Goal: Task Accomplishment & Management: Manage account settings

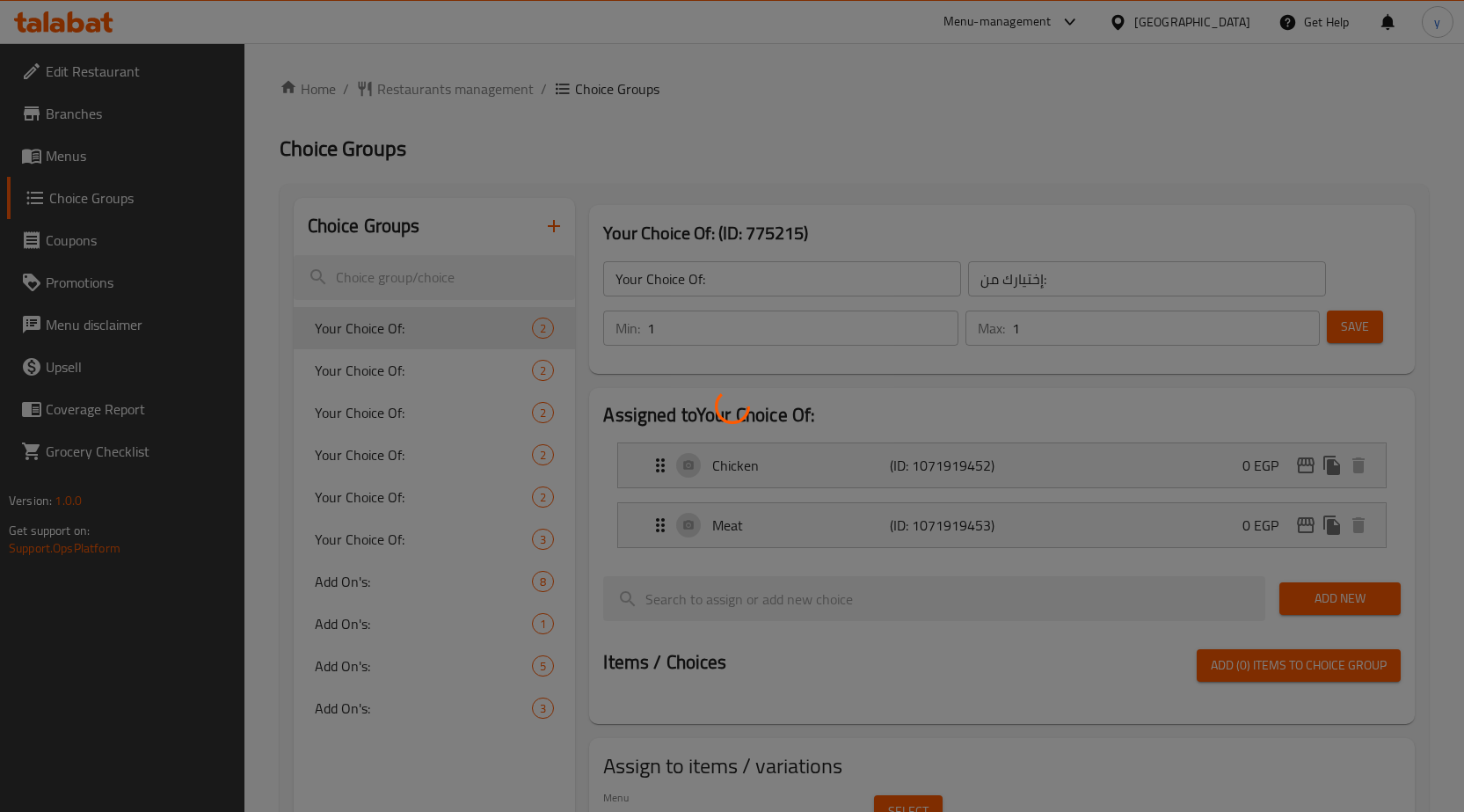
click at [86, 163] on div at bounding box center [732, 406] width 1464 height 812
click at [77, 162] on div at bounding box center [732, 406] width 1464 height 812
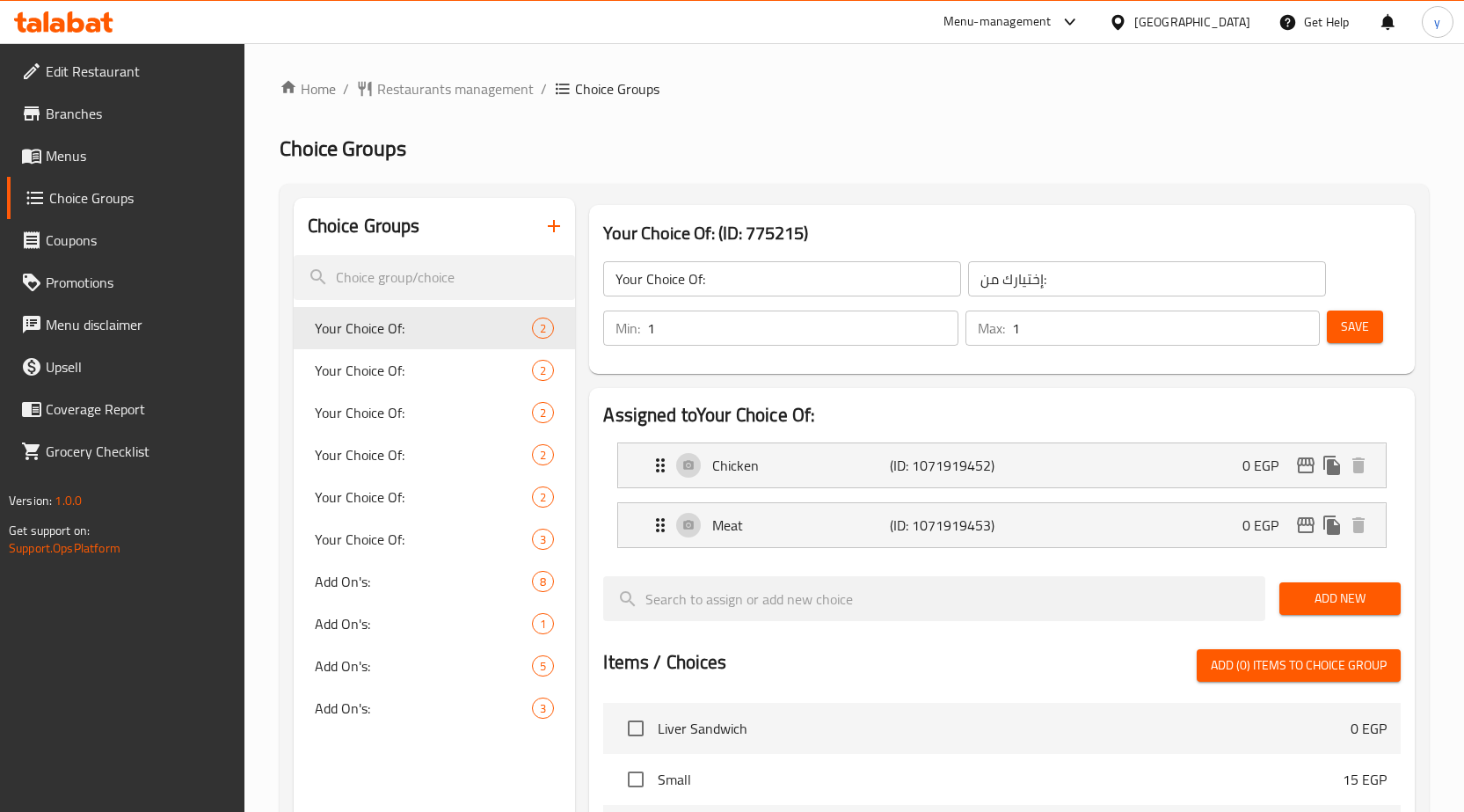
click at [77, 162] on span "Menus" at bounding box center [138, 156] width 185 height 21
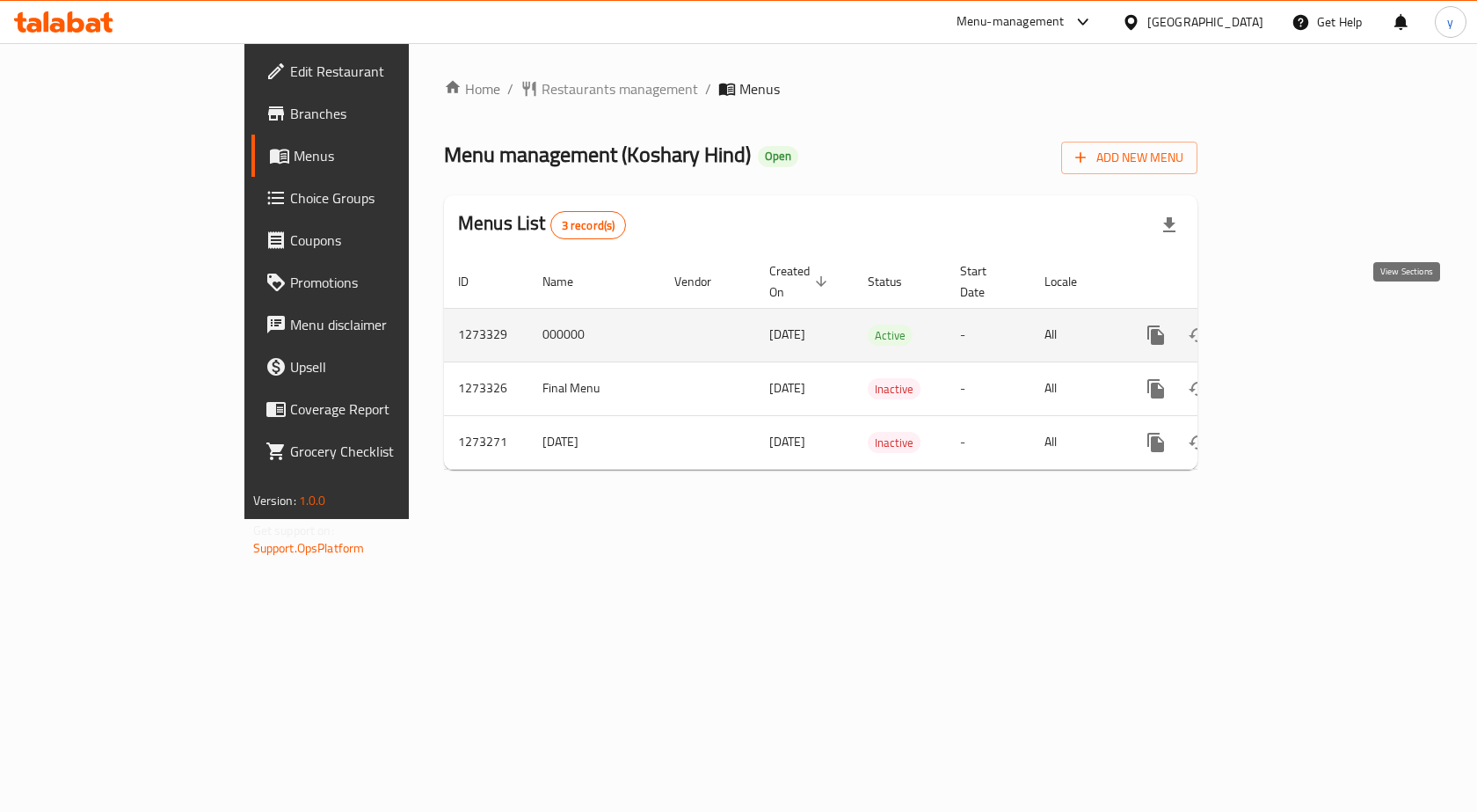
click at [1293, 325] on icon "enhanced table" at bounding box center [1283, 335] width 21 height 21
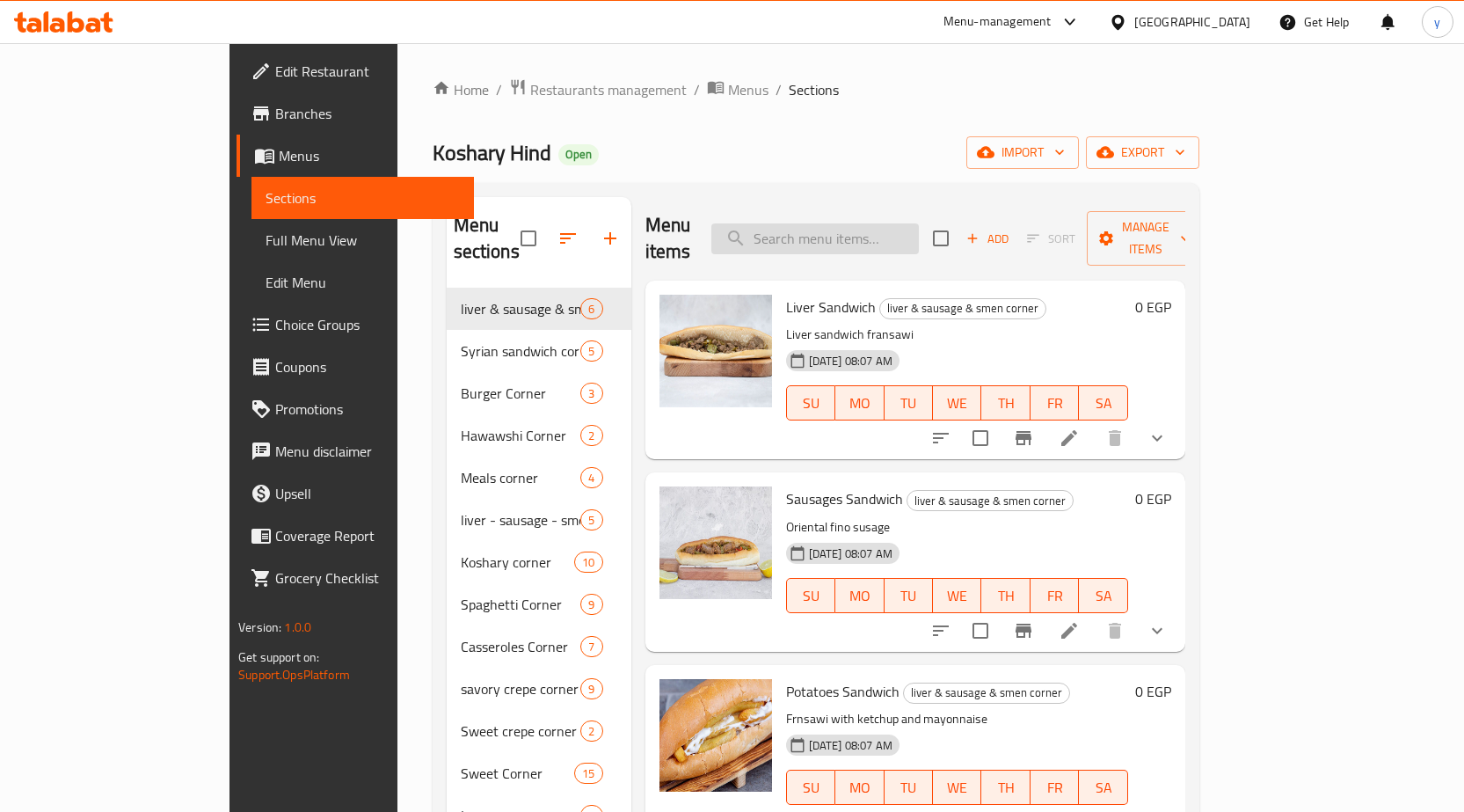
click at [881, 226] on input "search" at bounding box center [816, 238] width 208 height 31
paste input "Sausage With Baladi Bread Sandwich"
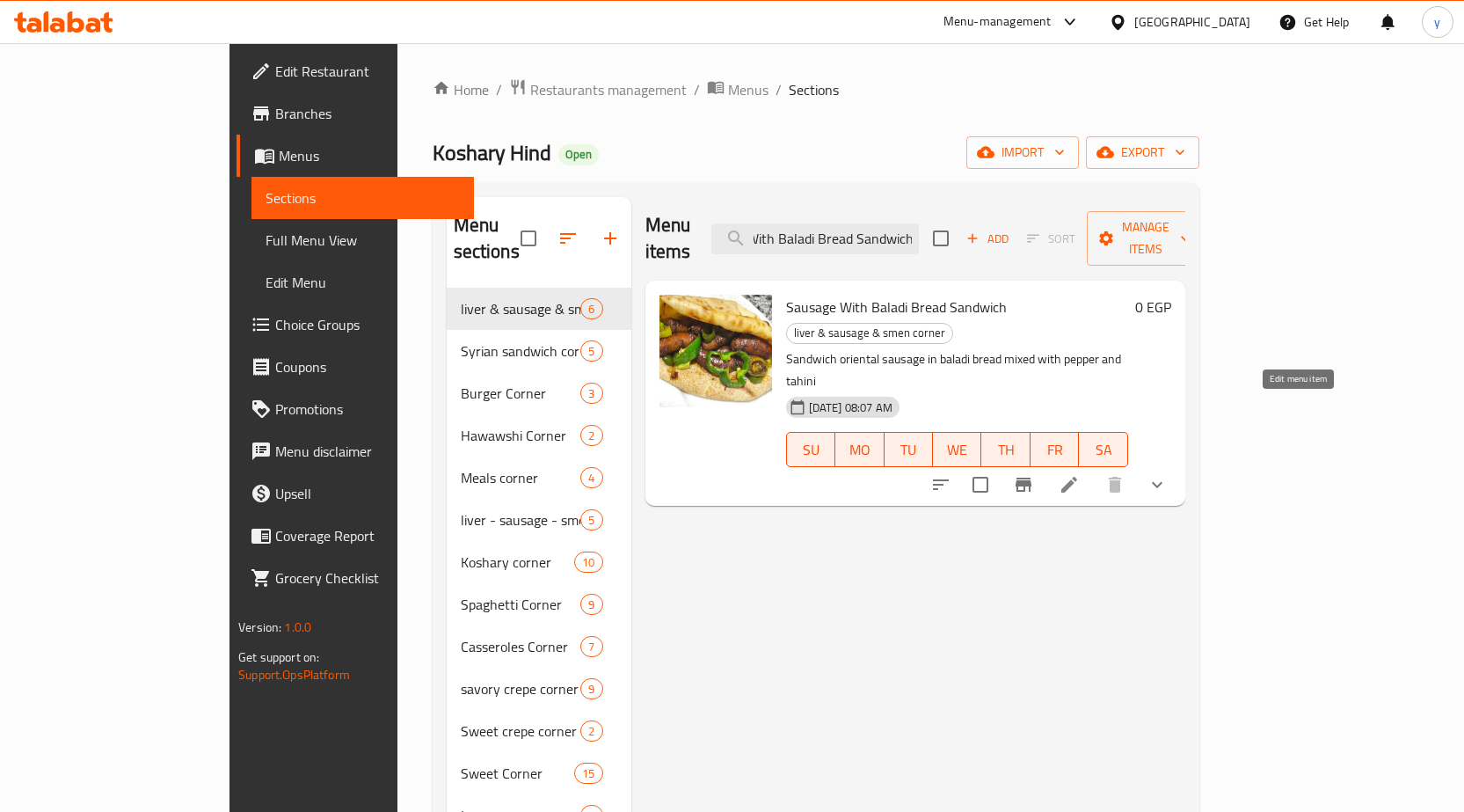
type input "Sausage With Baladi Bread Sandwich"
click at [1080, 474] on icon at bounding box center [1069, 485] width 21 height 21
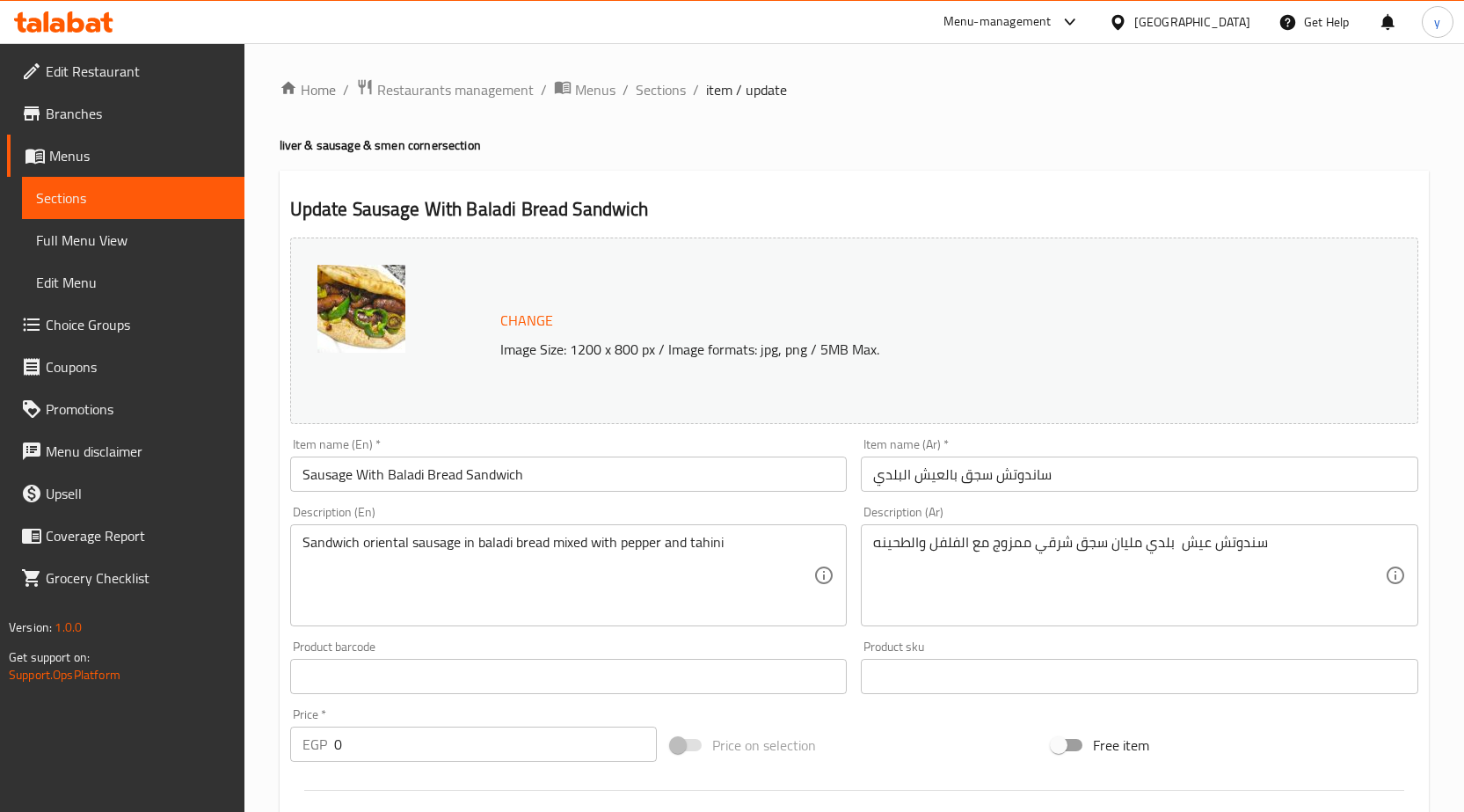
click at [767, 169] on div "Home / Restaurants management / Menus / Sections / item / update liver & sausag…" at bounding box center [854, 649] width 1149 height 1143
click at [818, 182] on div "Update Sausage With Baladi Bread Sandwich Change Image Size: 1200 x 800 px / Im…" at bounding box center [854, 689] width 1149 height 1036
click at [459, 86] on span "Restaurants management" at bounding box center [456, 90] width 157 height 21
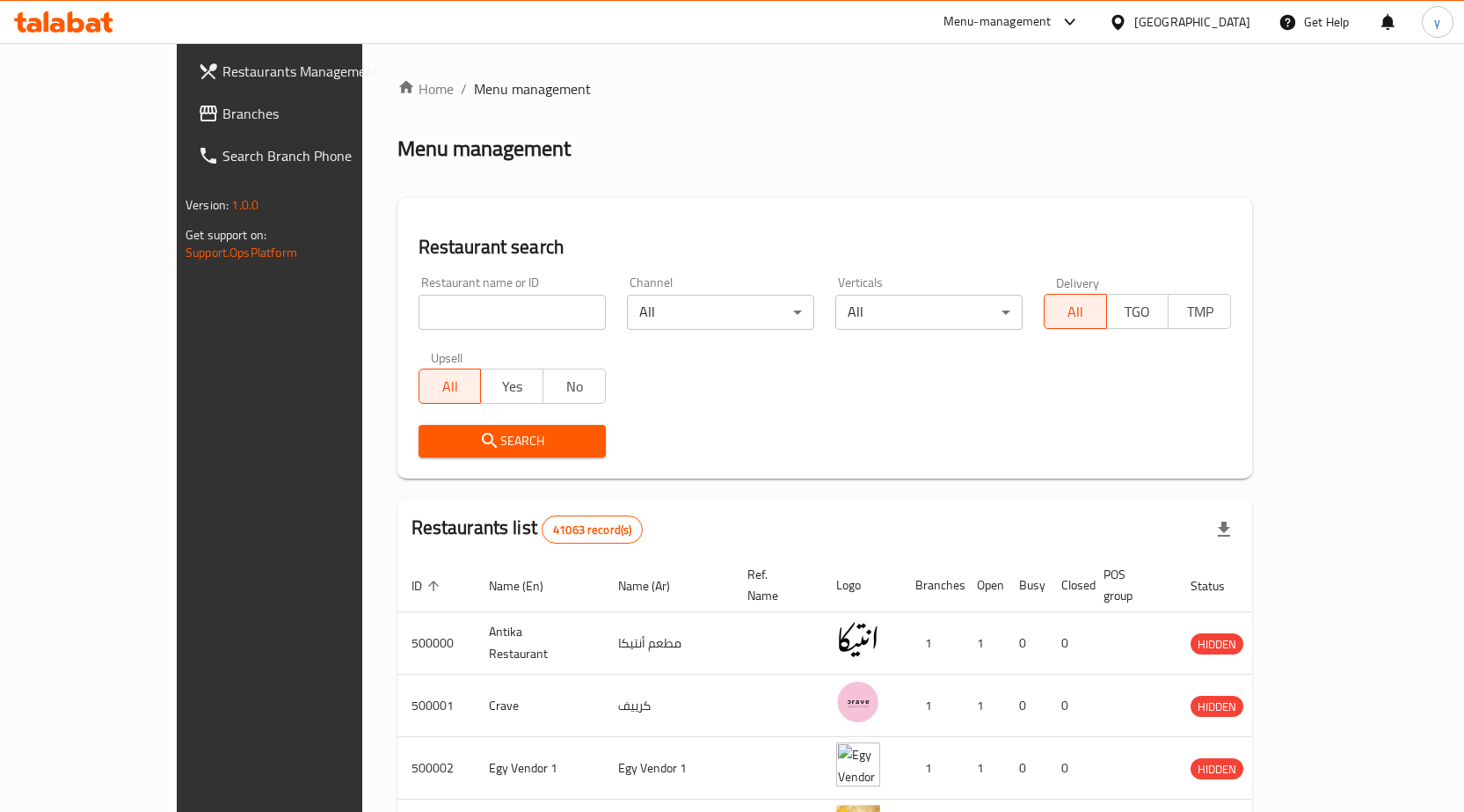
click at [184, 131] on link "Branches" at bounding box center [303, 113] width 238 height 42
